Goal: Transaction & Acquisition: Purchase product/service

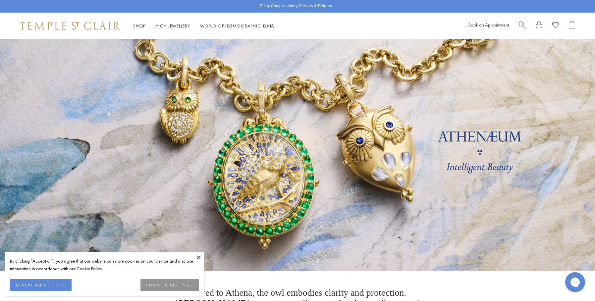
click at [193, 256] on div "By clicking “Accept all”, you agree that our website can store cookies on your …" at bounding box center [104, 274] width 199 height 44
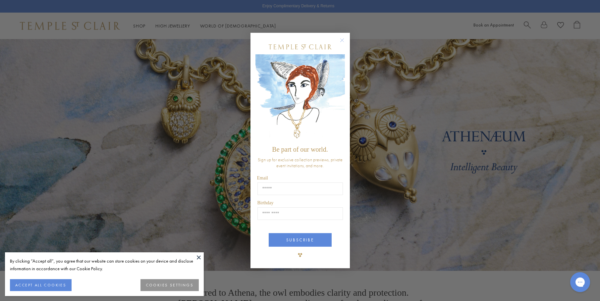
click at [340, 38] on circle "Close dialog" at bounding box center [342, 40] width 8 height 8
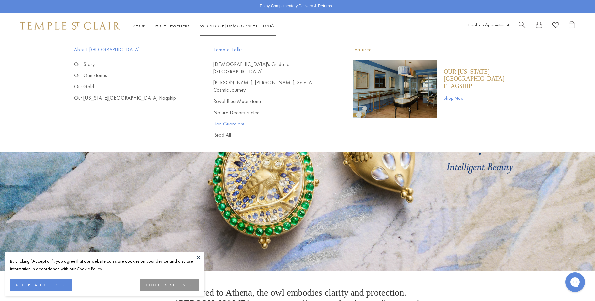
click at [225, 120] on link "Lion Guardians" at bounding box center [269, 123] width 113 height 7
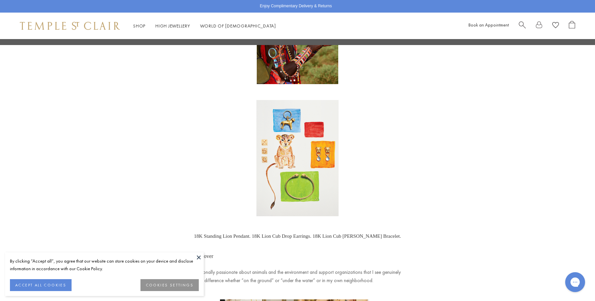
scroll to position [364, 0]
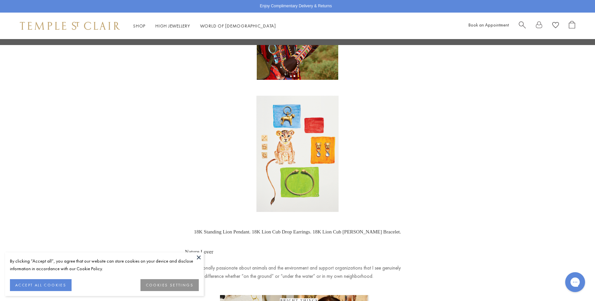
click at [282, 118] on img at bounding box center [297, 154] width 82 height 116
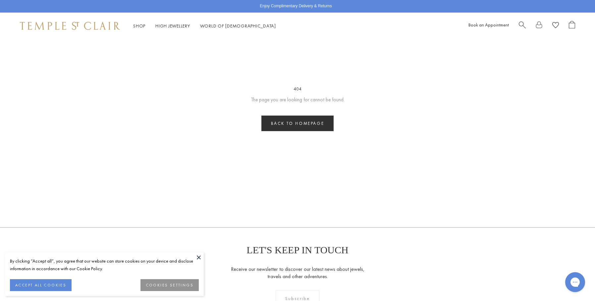
click at [198, 256] on button at bounding box center [199, 257] width 10 height 10
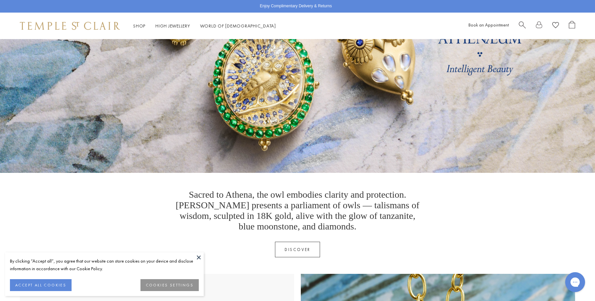
scroll to position [166, 0]
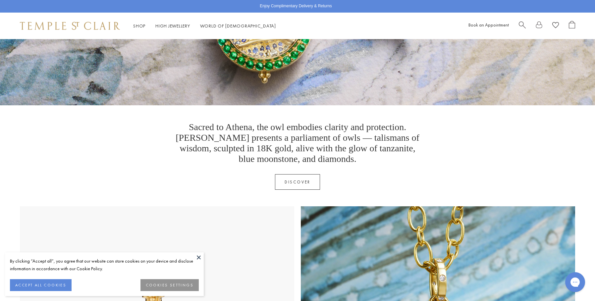
click at [296, 174] on link "Discover" at bounding box center [297, 182] width 45 height 16
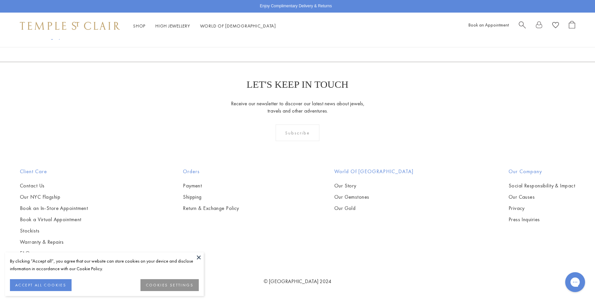
scroll to position [1589, 0]
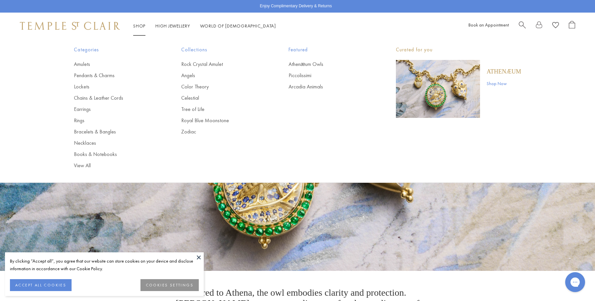
click at [139, 24] on link "Shop Shop" at bounding box center [139, 26] width 12 height 6
click at [308, 87] on link "Arcadia Animals" at bounding box center [328, 86] width 81 height 7
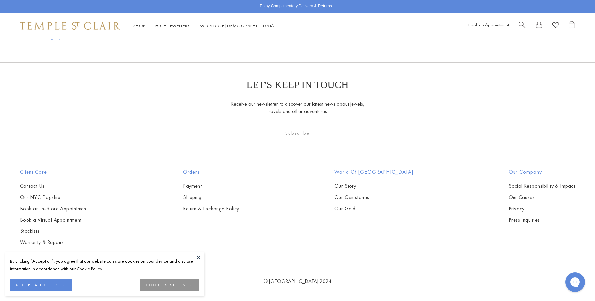
scroll to position [686, 0]
click at [199, 257] on button at bounding box center [199, 257] width 10 height 10
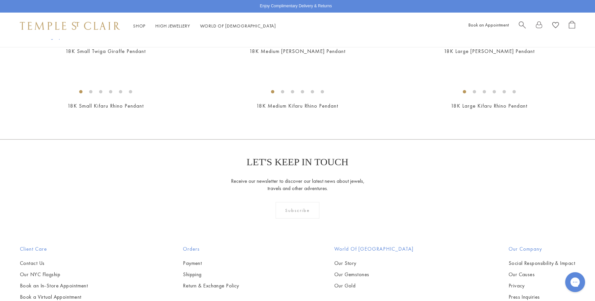
scroll to position [255, 0]
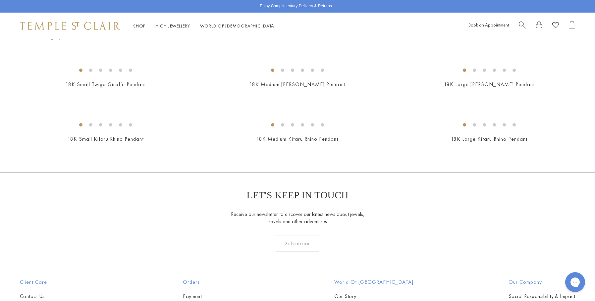
click at [0, 0] on img at bounding box center [0, 0] width 0 height 0
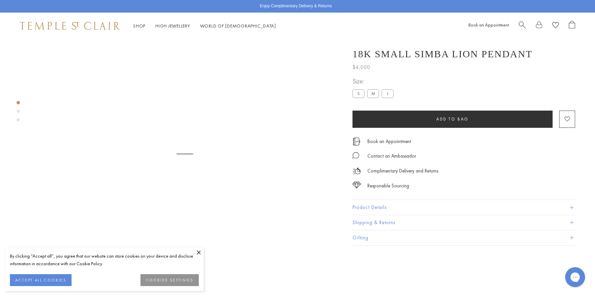
scroll to position [39, 0]
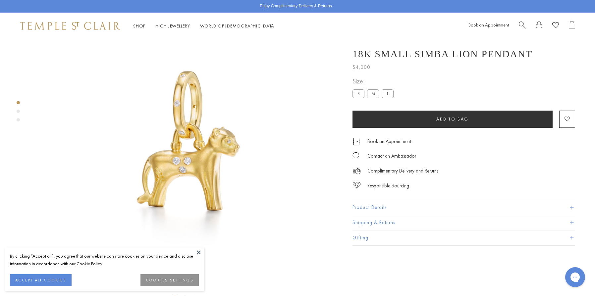
click at [201, 250] on button at bounding box center [199, 252] width 10 height 10
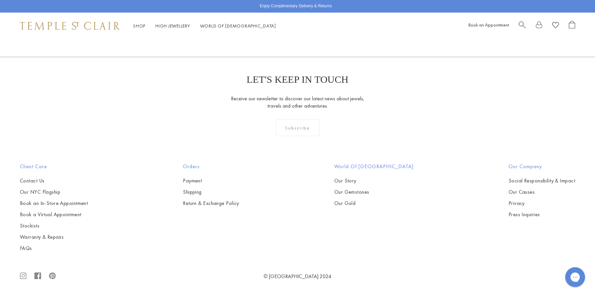
scroll to position [1231, 0]
